Goal: Browse casually: Explore the website without a specific task or goal

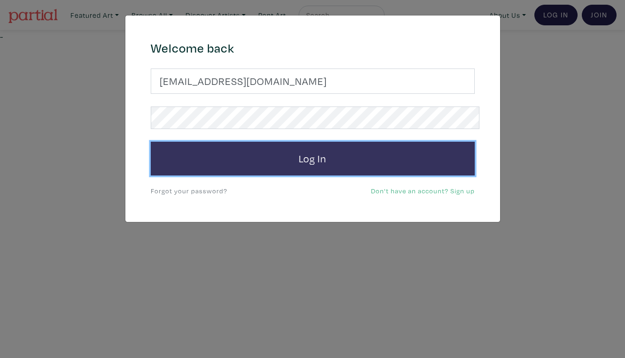
click at [336, 142] on button "Log In" at bounding box center [313, 159] width 324 height 34
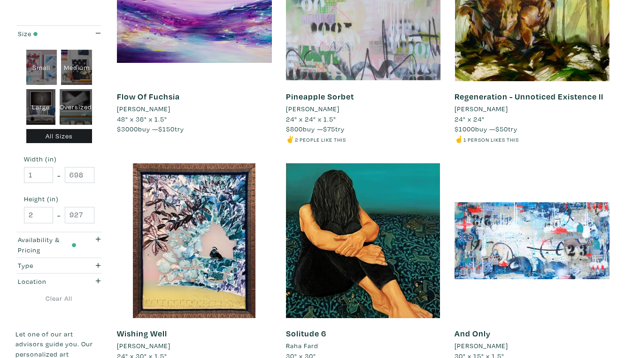
scroll to position [1658, 0]
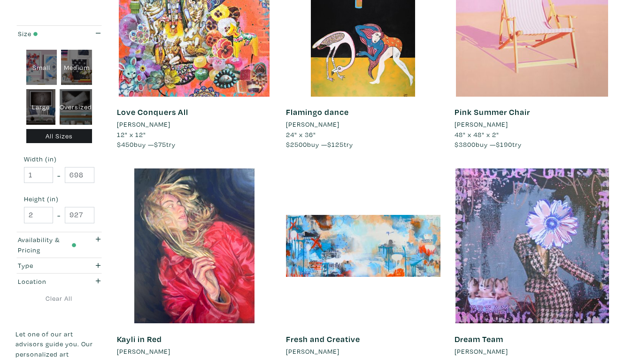
scroll to position [1591, 0]
